Goal: Check status: Check status

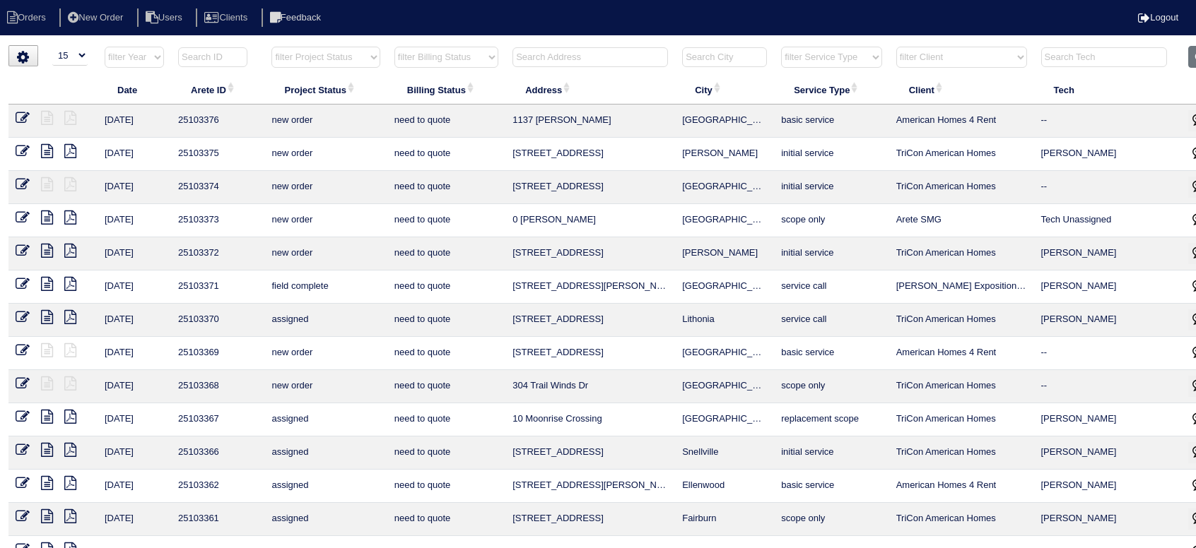
select select "15"
click at [309, 54] on select "filter Project Status -- Any Project Status -- new order assigned in progress f…" at bounding box center [325, 57] width 108 height 21
click at [271, 47] on select "filter Project Status -- Any Project Status -- new order assigned in progress f…" at bounding box center [325, 57] width 108 height 21
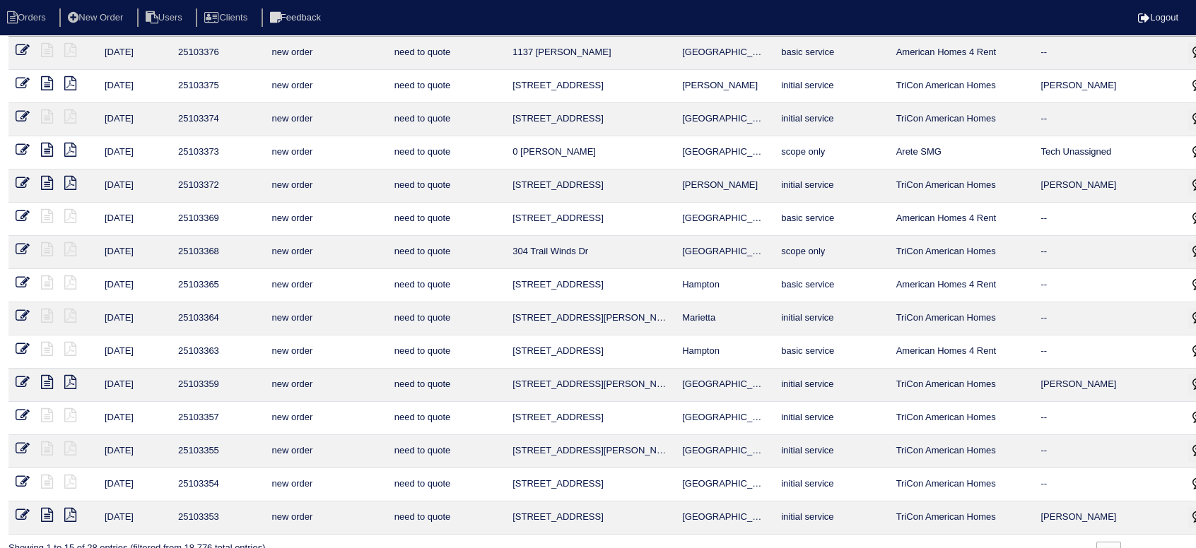
scroll to position [93, 0]
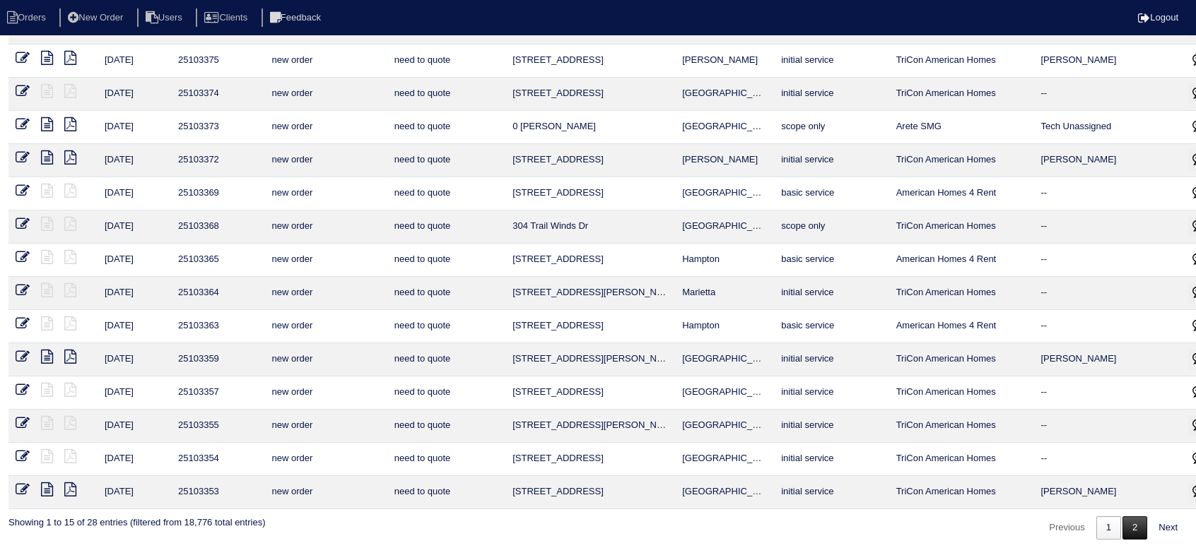
click at [1129, 521] on link "2" at bounding box center [1134, 528] width 25 height 23
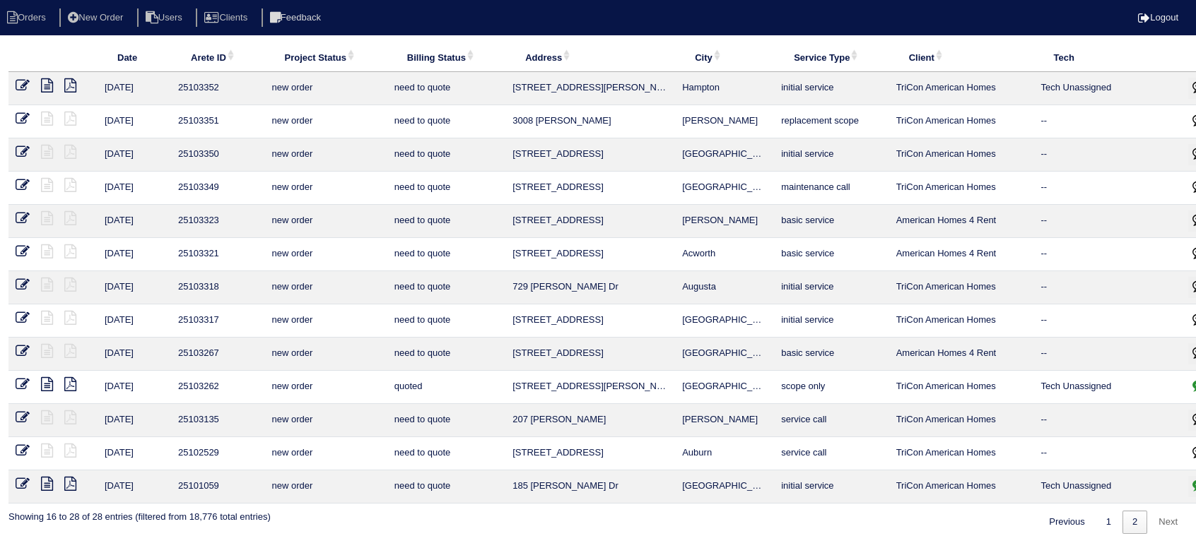
scroll to position [27, 0]
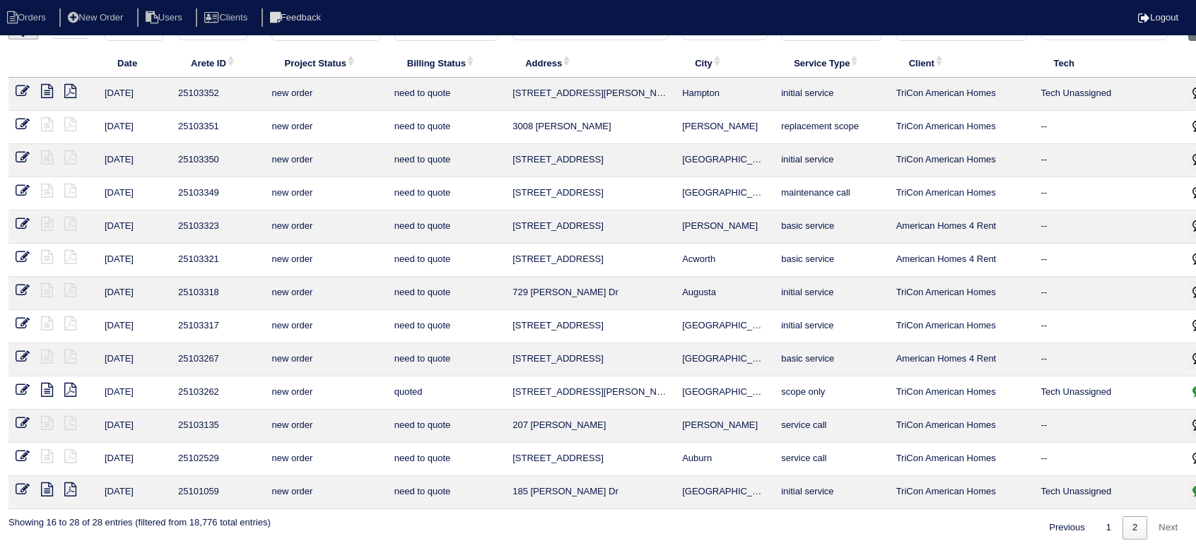
click at [1119, 528] on div "Previous 1 2 Next" at bounding box center [1112, 524] width 150 height 30
click at [1116, 525] on link "1" at bounding box center [1108, 528] width 25 height 23
select select "new order"
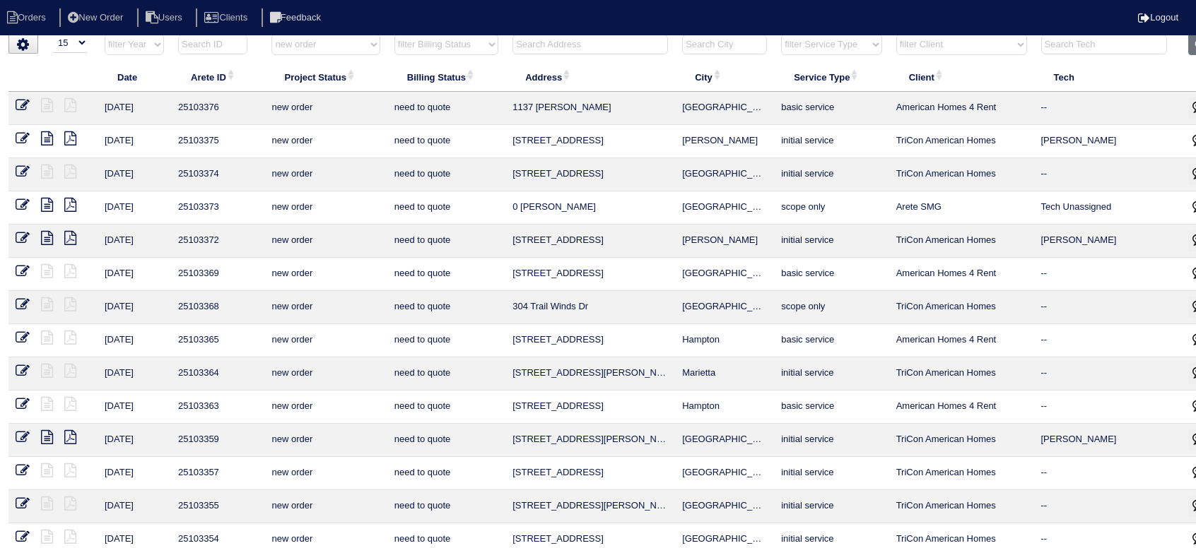
scroll to position [0, 0]
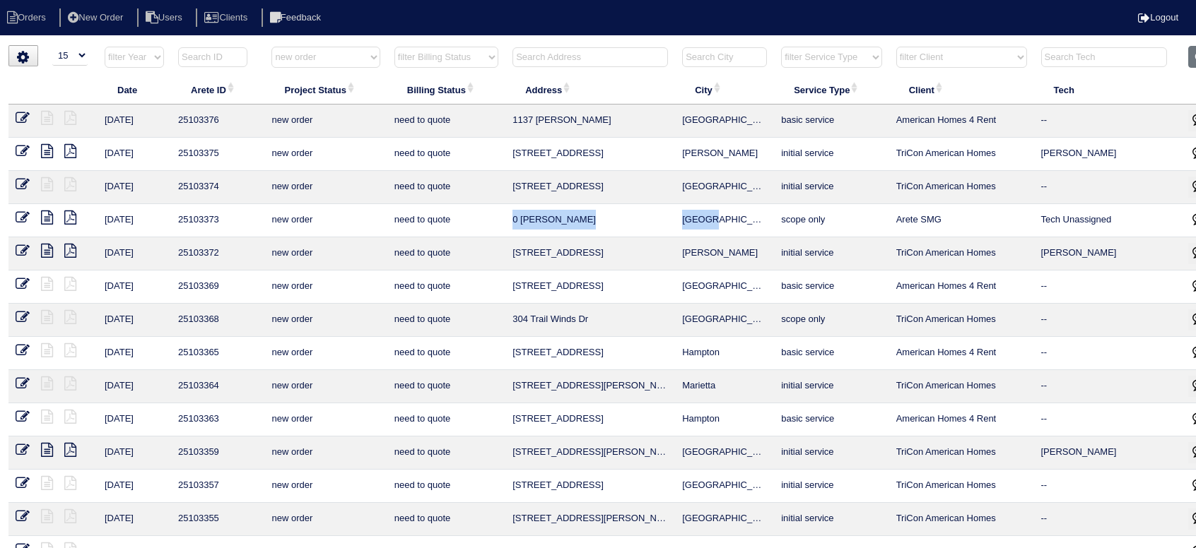
drag, startPoint x: 727, startPoint y: 216, endPoint x: 511, endPoint y: 213, distance: 216.2
click at [511, 213] on tr "9/11/25 25103373 new order need to quote 0 Cochran Rd Dallas scope only Arete S…" at bounding box center [620, 220] width 1225 height 33
click at [295, 52] on select "filter Project Status -- Any Project Status -- new order assigned in progress f…" at bounding box center [325, 57] width 108 height 21
click at [271, 47] on select "filter Project Status -- Any Project Status -- new order assigned in progress f…" at bounding box center [325, 57] width 108 height 21
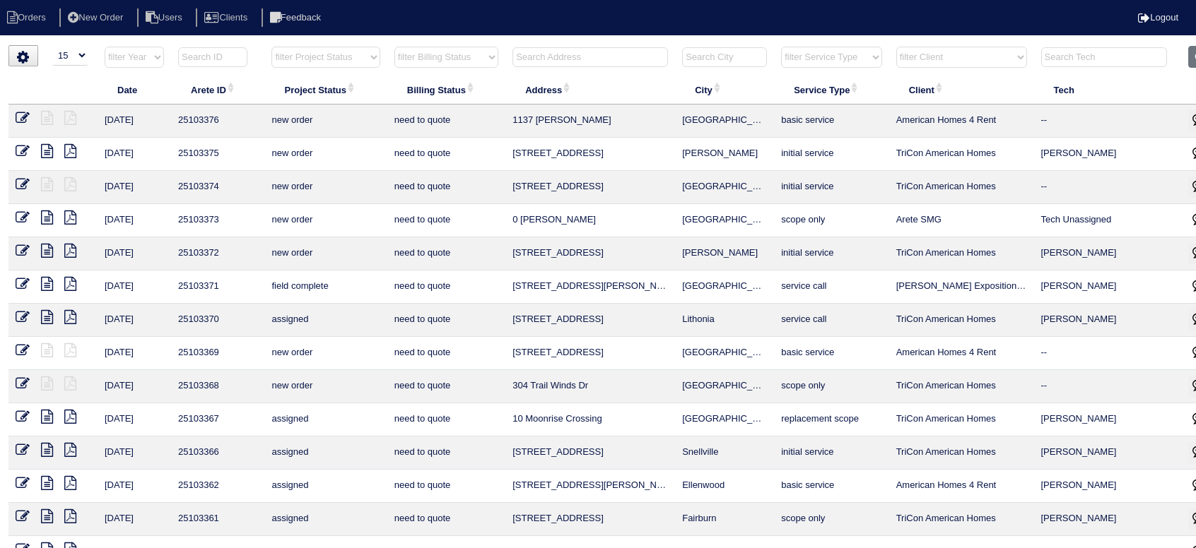
click at [1132, 57] on input "text" at bounding box center [1104, 57] width 126 height 20
click at [1135, 58] on input "text" at bounding box center [1104, 57] width 126 height 20
click at [1092, 59] on input "text" at bounding box center [1104, 57] width 126 height 20
click at [1128, 56] on input "text" at bounding box center [1104, 57] width 126 height 20
click at [1116, 49] on input "text" at bounding box center [1104, 57] width 126 height 20
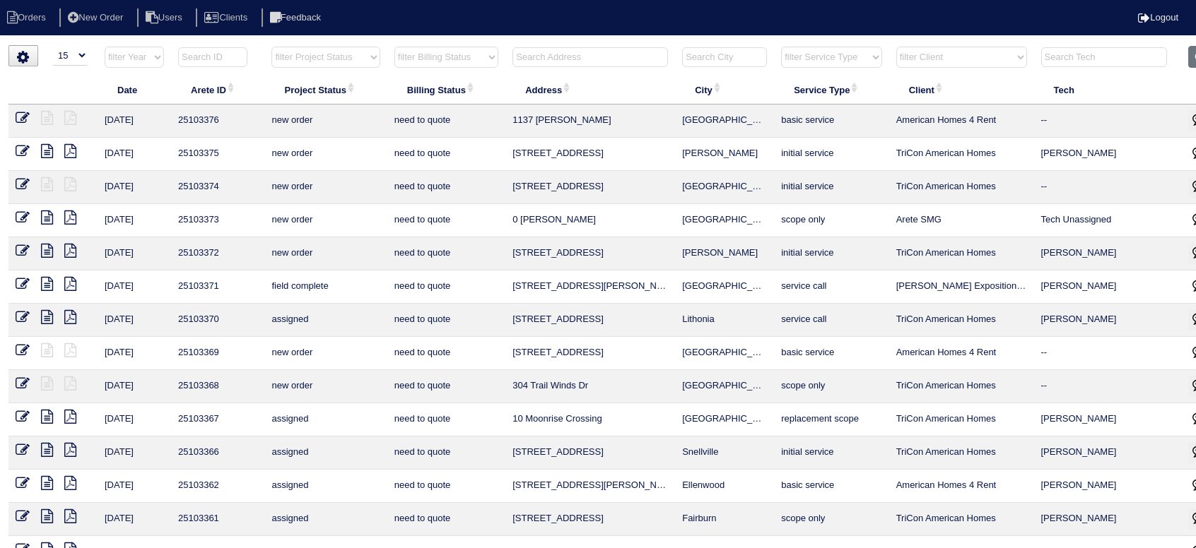
click at [290, 41] on html "Orders New Order Users Clients Feedback Logout Orders New Order Users Clients M…" at bounding box center [598, 323] width 1196 height 647
click at [297, 53] on select "filter Project Status -- Any Project Status -- new order assigned in progress f…" at bounding box center [325, 57] width 108 height 21
click at [271, 47] on select "filter Project Status -- Any Project Status -- new order assigned in progress f…" at bounding box center [325, 57] width 108 height 21
select select "new order"
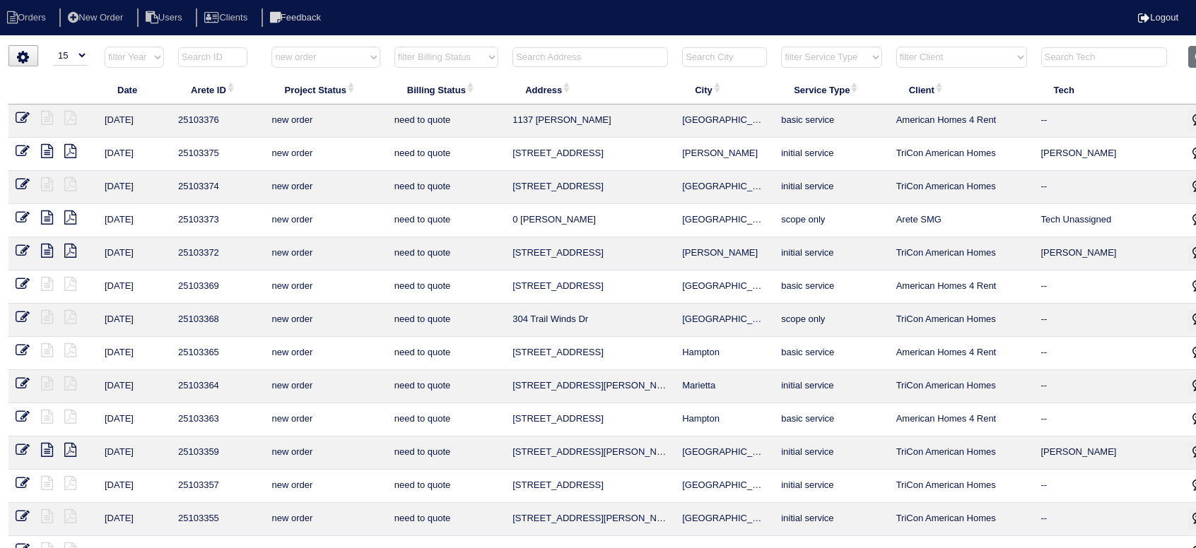
click at [955, 57] on select "filter Client -- Any Client -- Alan Luther American Homes 4 Rent Arete Personal…" at bounding box center [961, 57] width 131 height 21
select select "American Homes 4 Rent"
click at [897, 47] on select "filter Client -- Any Client -- Alan Luther American Homes 4 Rent Arete Personal…" at bounding box center [961, 57] width 131 height 21
select select "new order"
select select "American Homes 4 Rent"
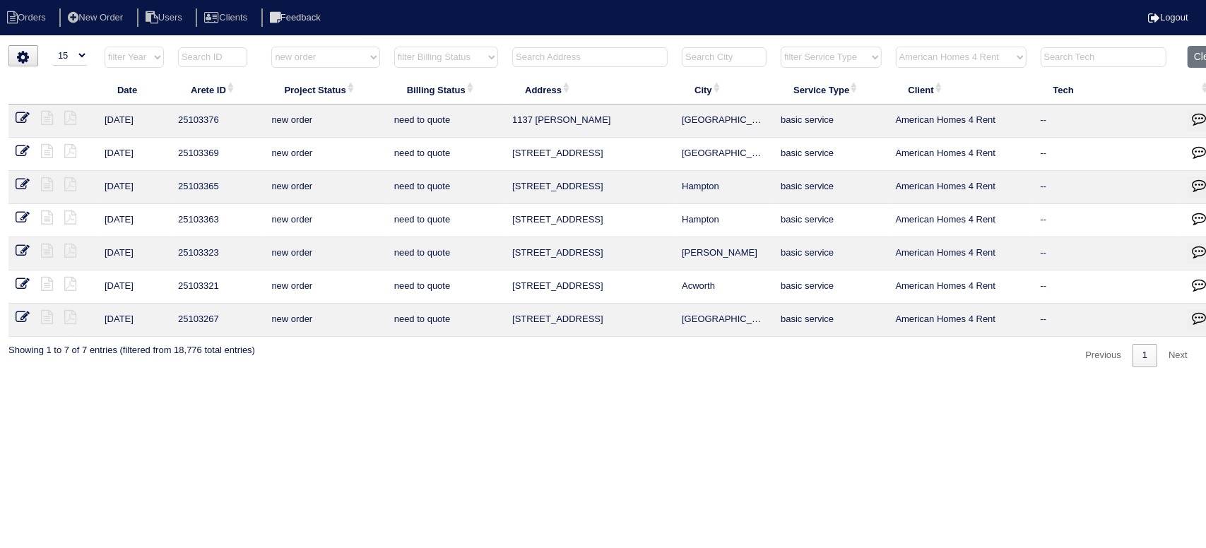
click at [18, 111] on icon at bounding box center [23, 118] width 14 height 14
click at [1195, 56] on button "Clear" at bounding box center [1206, 57] width 36 height 22
select select
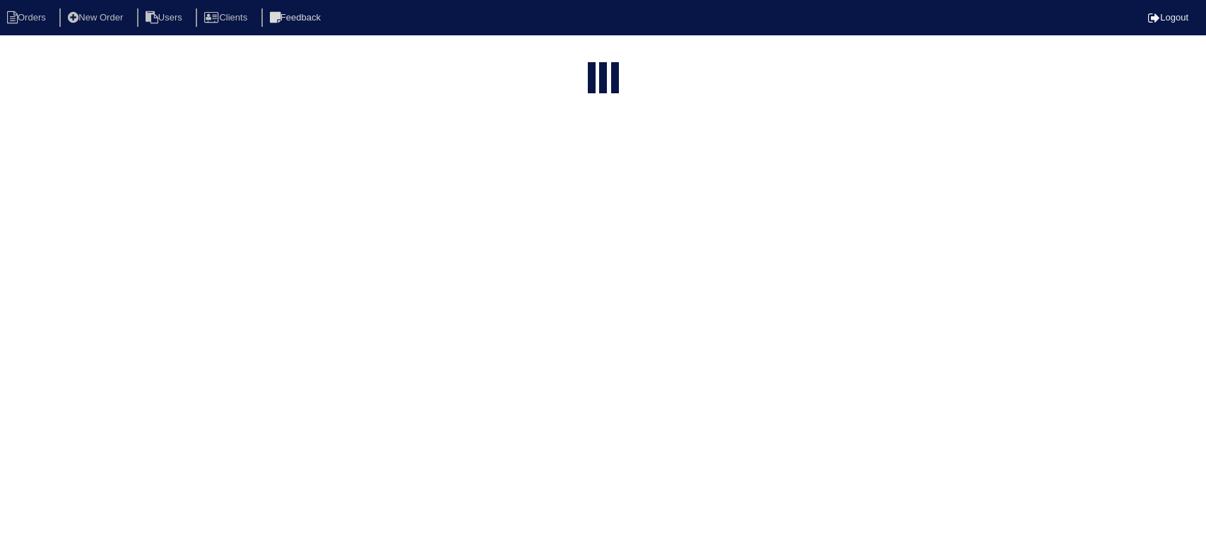
select select "15"
